Goal: Information Seeking & Learning: Learn about a topic

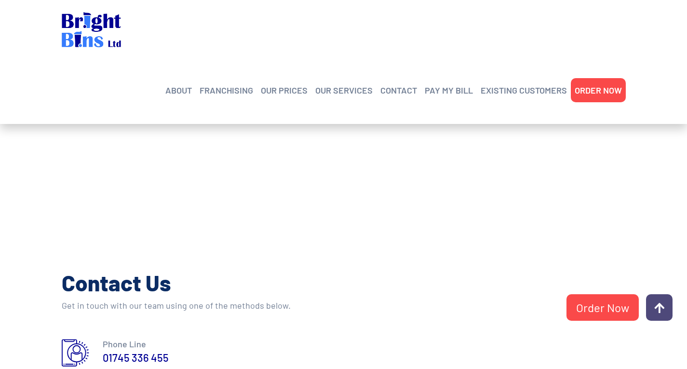
scroll to position [48, 0]
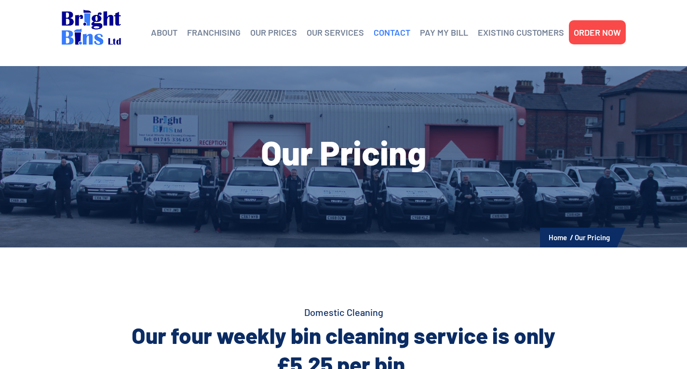
click at [396, 31] on link "CONTACT" at bounding box center [392, 32] width 37 height 14
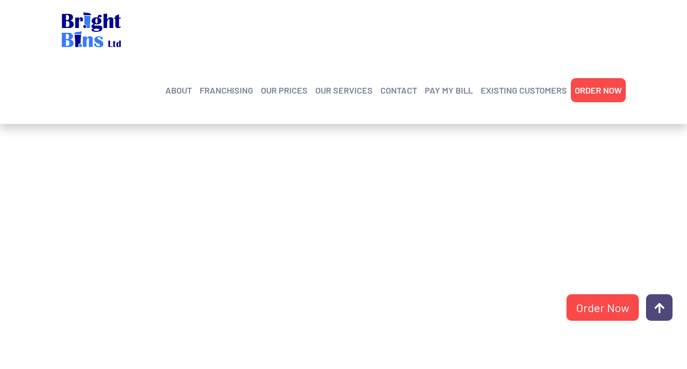
scroll to position [96, 0]
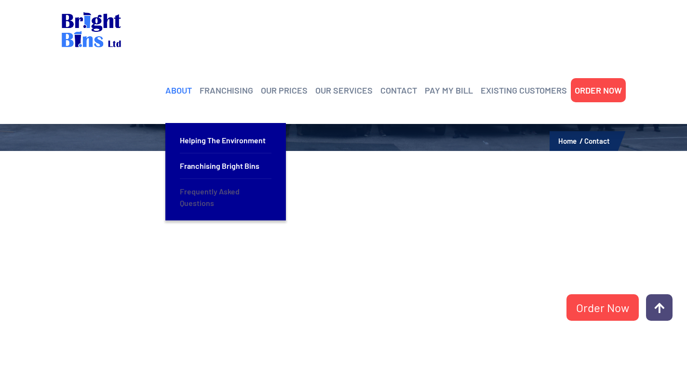
click at [195, 179] on link "Frequently Asked Questions" at bounding box center [226, 197] width 92 height 37
